Goal: Obtain resource: Download file/media

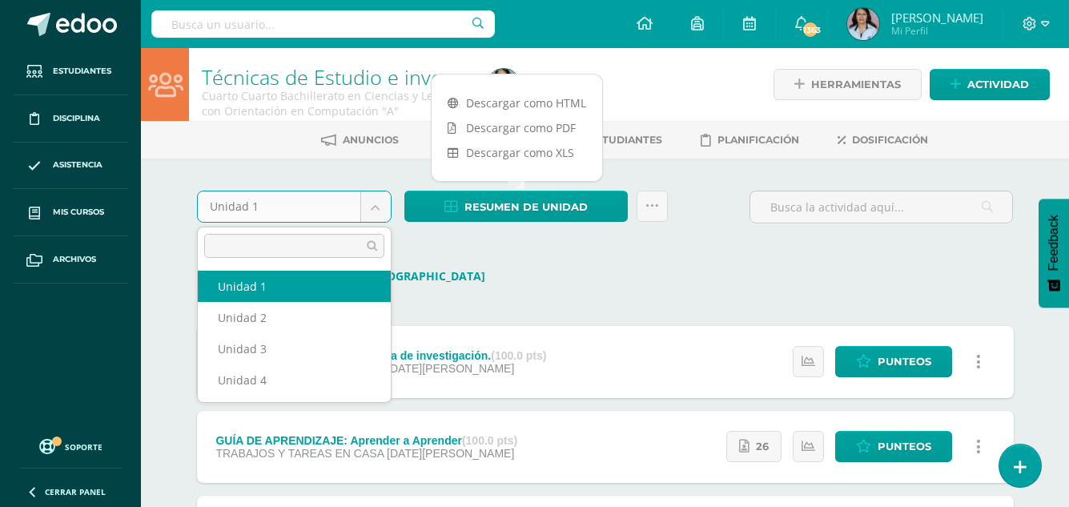
click at [376, 211] on body "Estudiantes Disciplina Asistencia Mis cursos Archivos Soporte Ayuda Reportar un…" at bounding box center [534, 379] width 1069 height 759
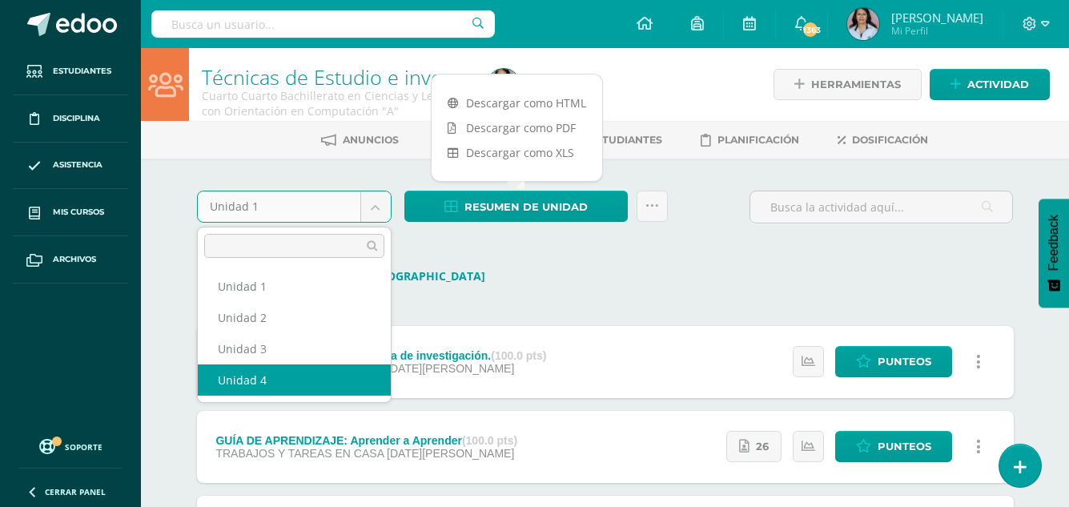
select select "Unidad 4"
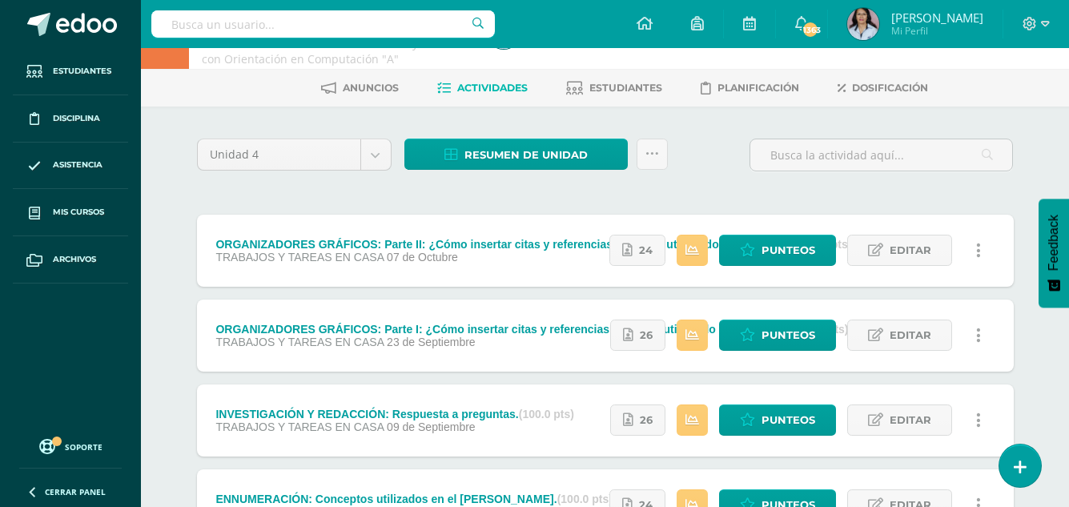
scroll to position [80, 0]
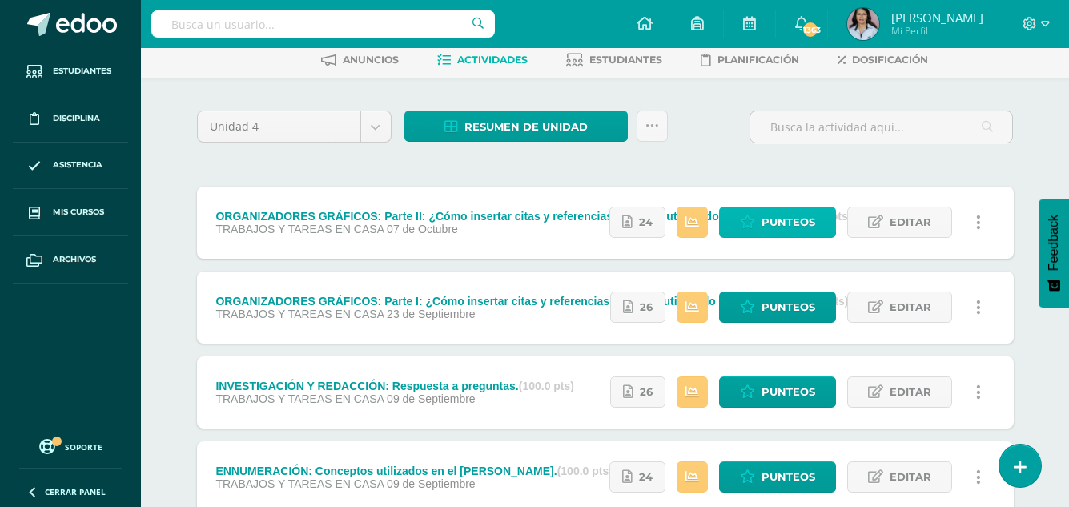
click at [797, 222] on span "Punteos" at bounding box center [788, 222] width 54 height 30
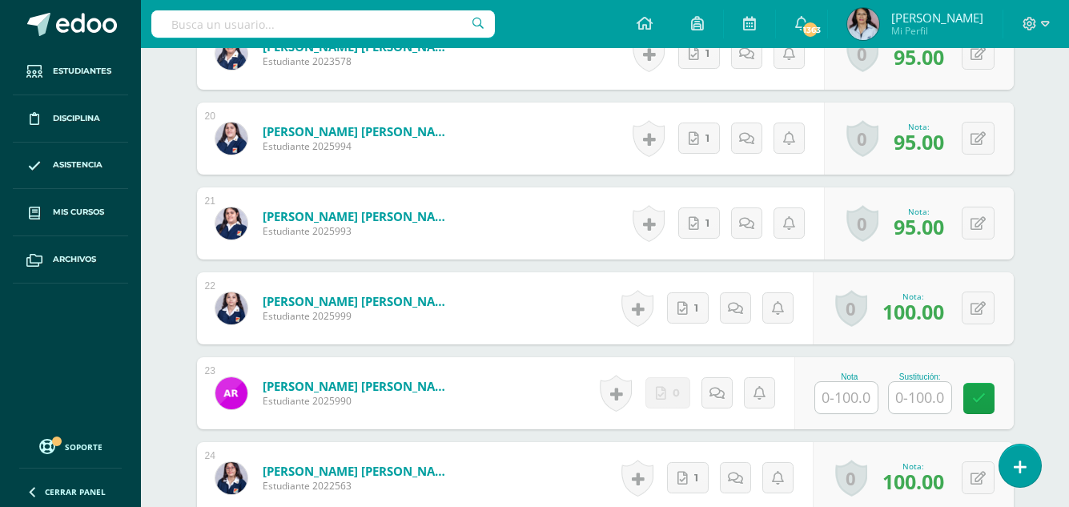
scroll to position [2183, 0]
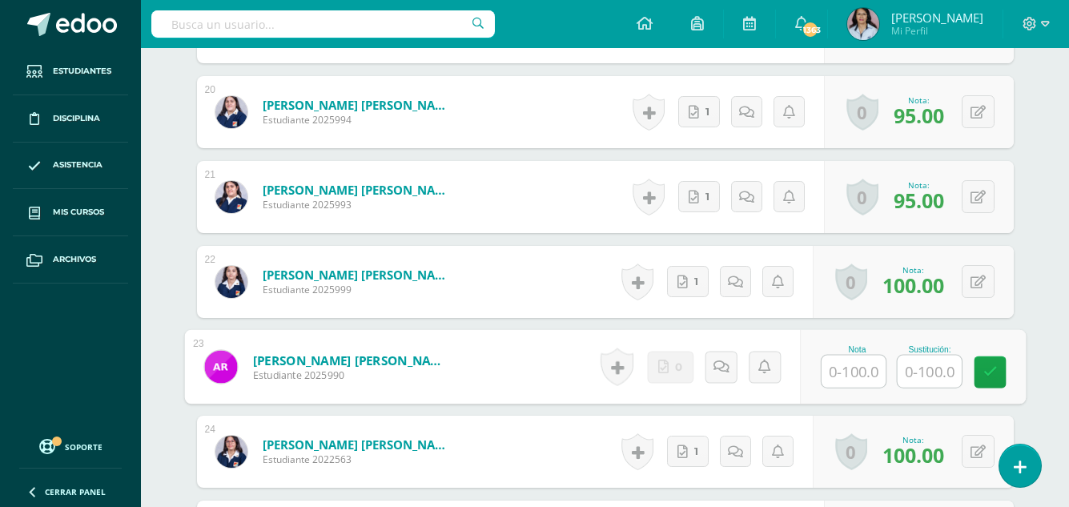
click at [838, 368] on input "text" at bounding box center [853, 371] width 64 height 32
type input "85"
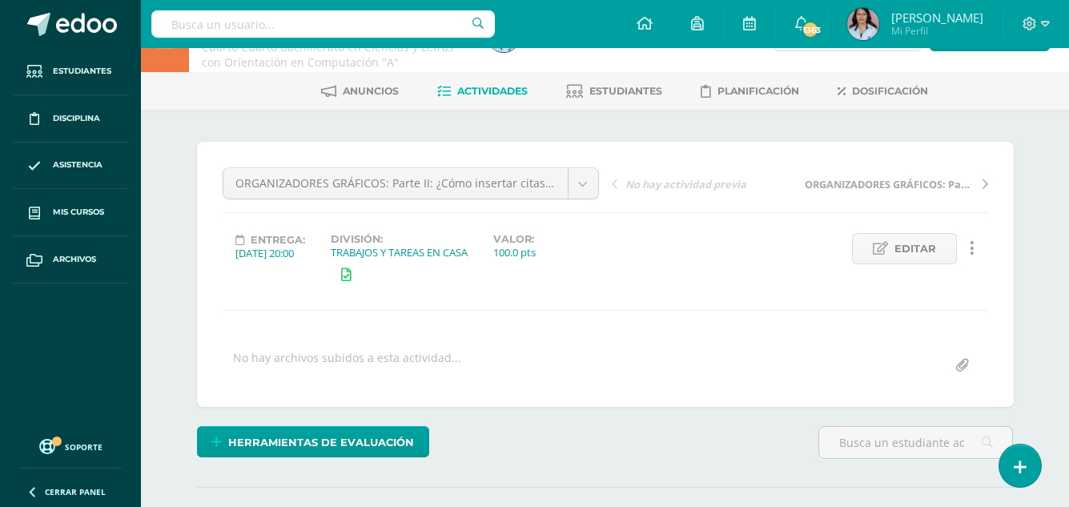
scroll to position [0, 0]
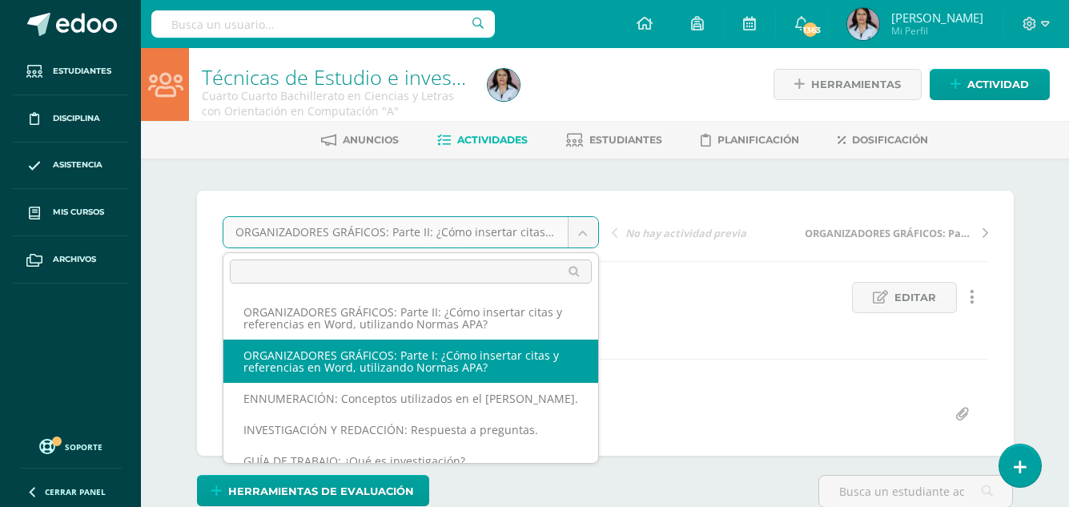
select select "/dashboard/teacher/grade-activity/129093/"
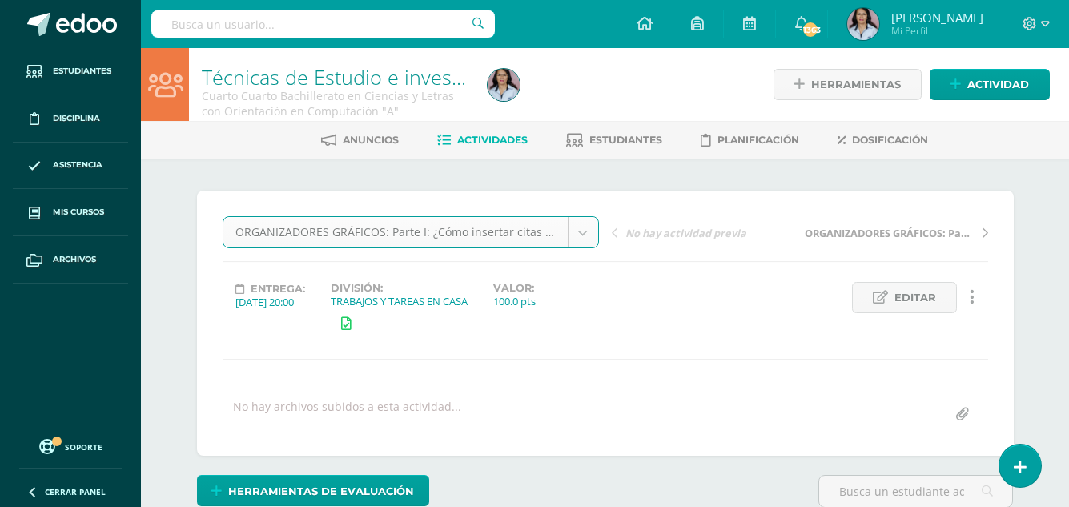
scroll to position [52, 0]
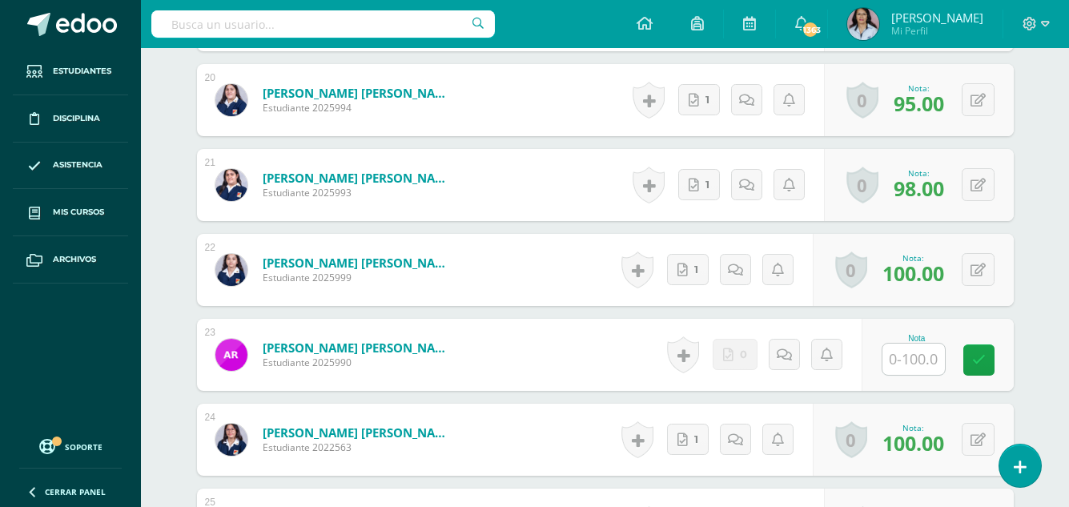
scroll to position [2211, 0]
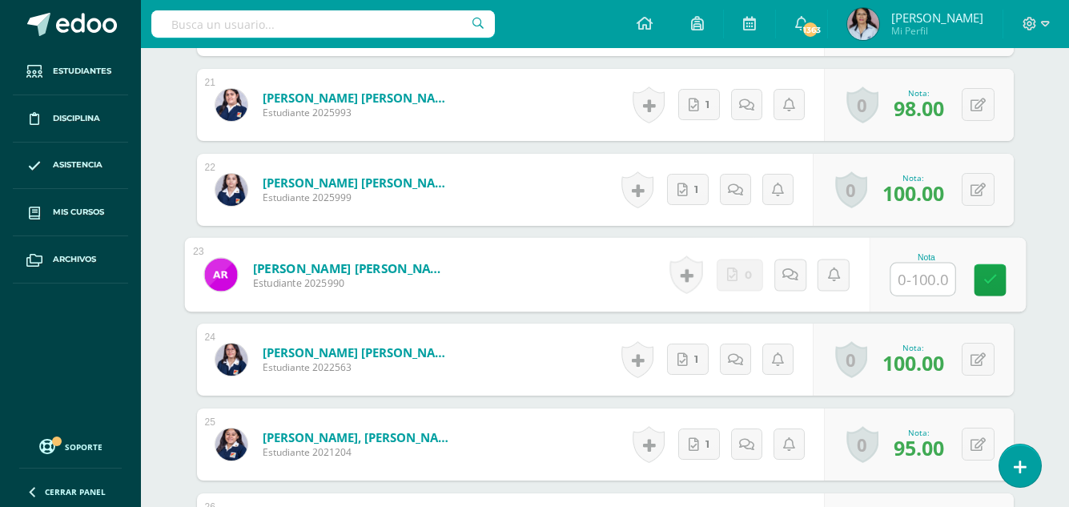
click at [921, 276] on input "text" at bounding box center [922, 279] width 64 height 32
type input "85"
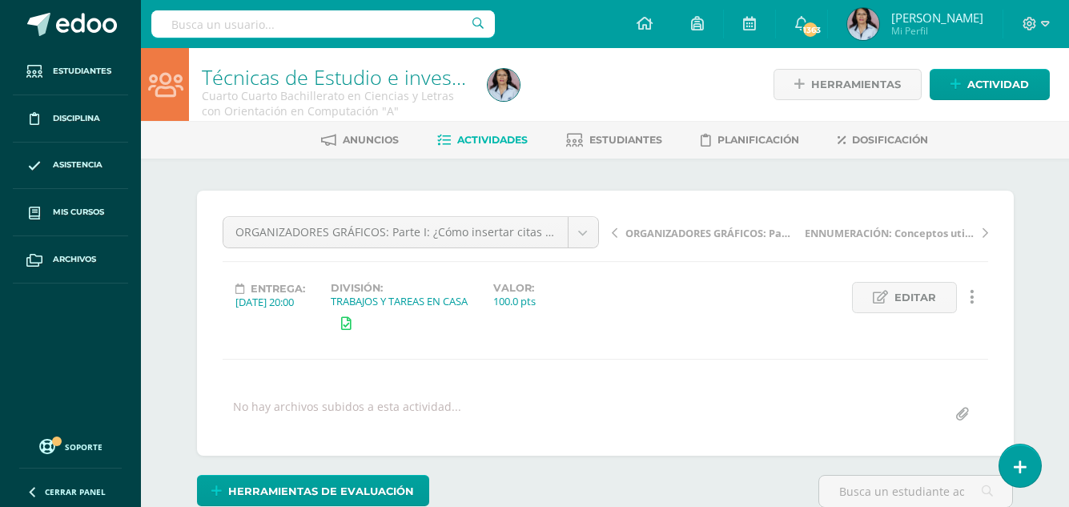
scroll to position [0, 0]
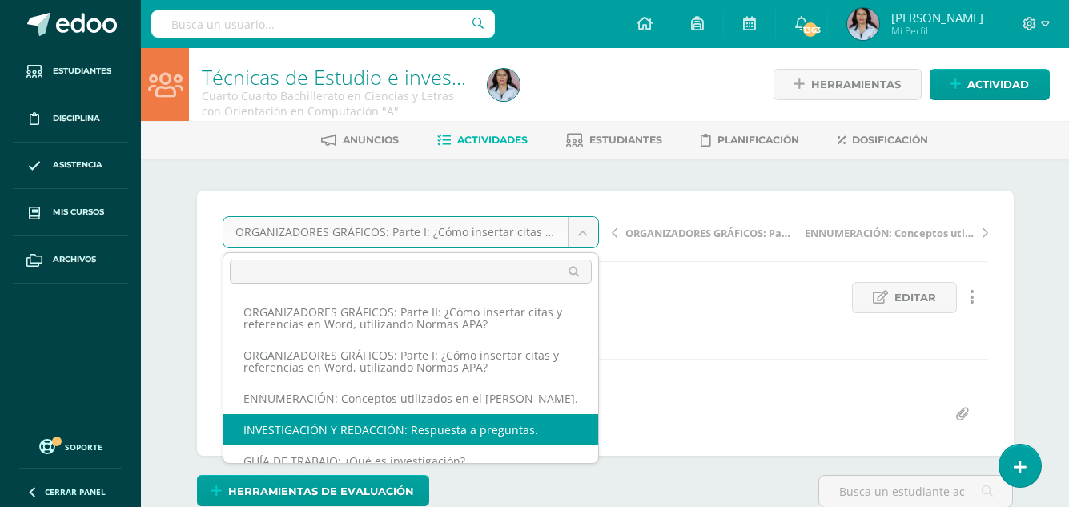
select select "/dashboard/teacher/grade-activity/128586/"
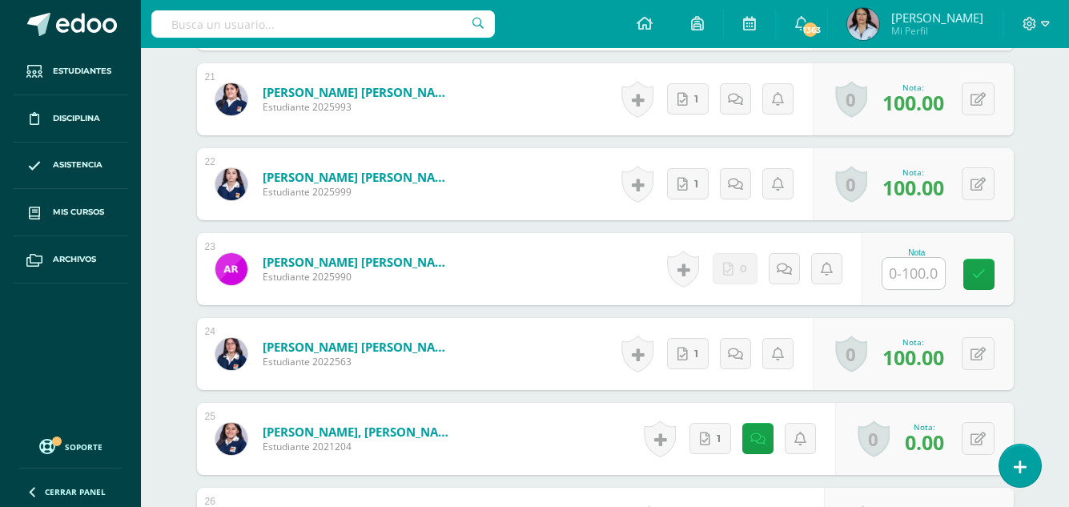
scroll to position [2227, 0]
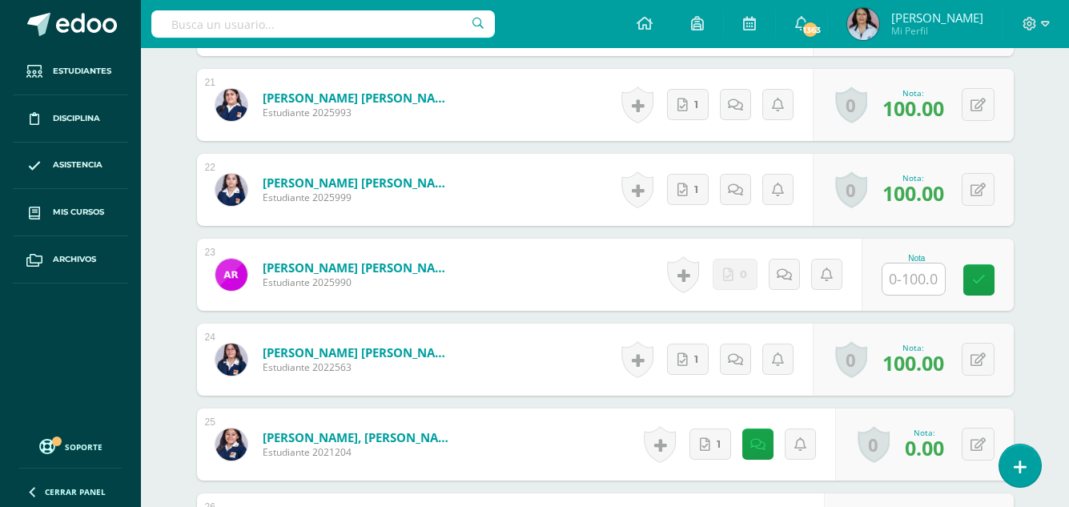
click at [912, 279] on input "text" at bounding box center [913, 278] width 62 height 31
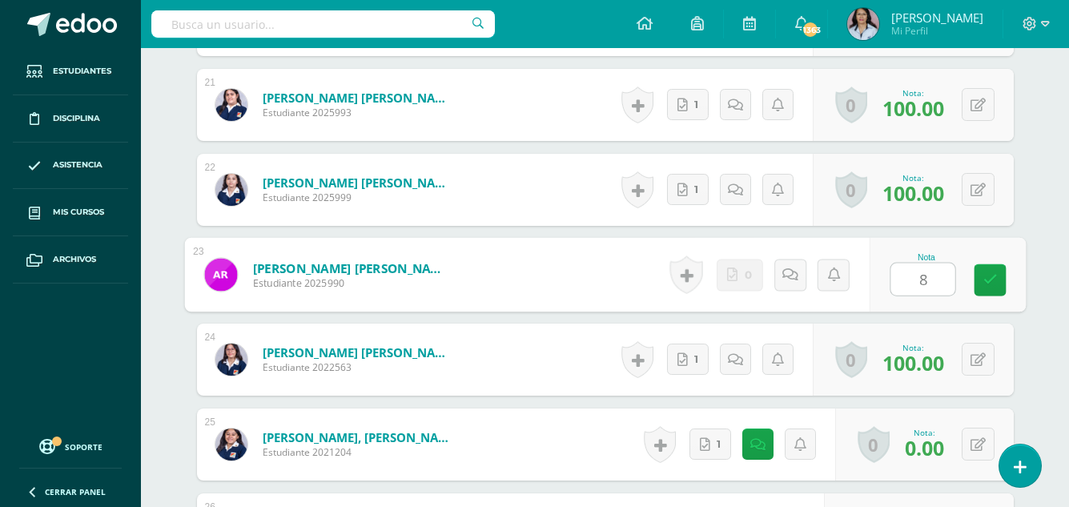
type input "80"
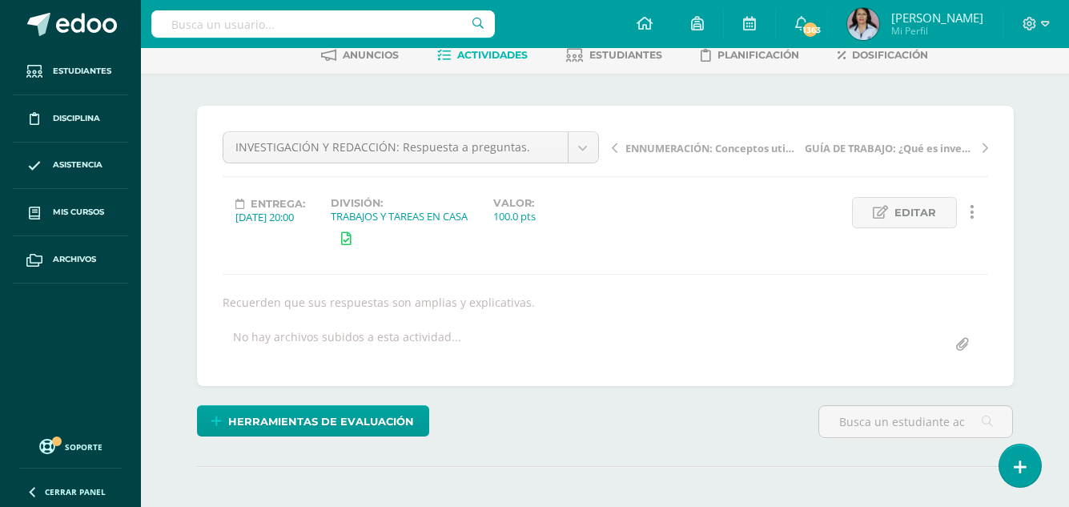
scroll to position [0, 0]
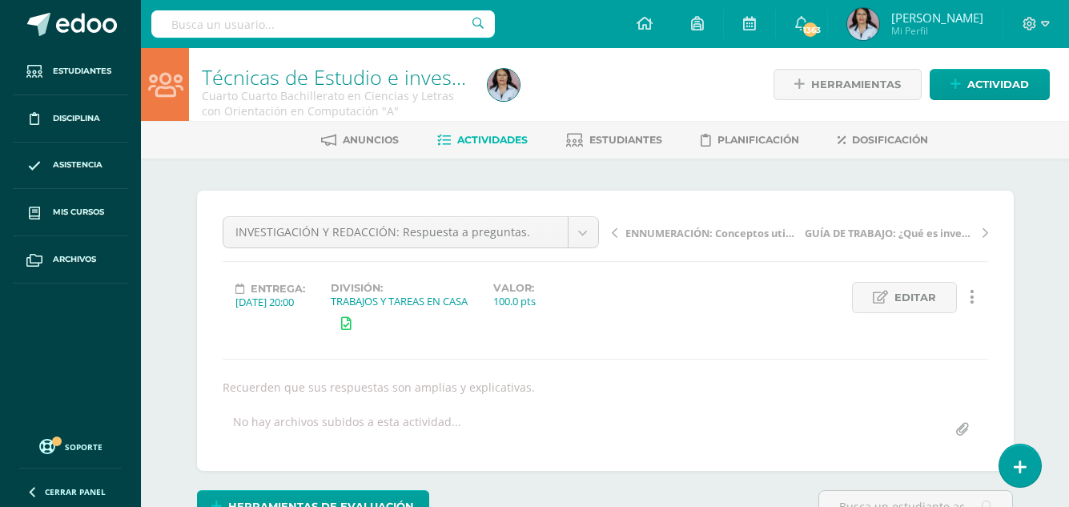
click at [484, 139] on span "Actividades" at bounding box center [492, 140] width 70 height 12
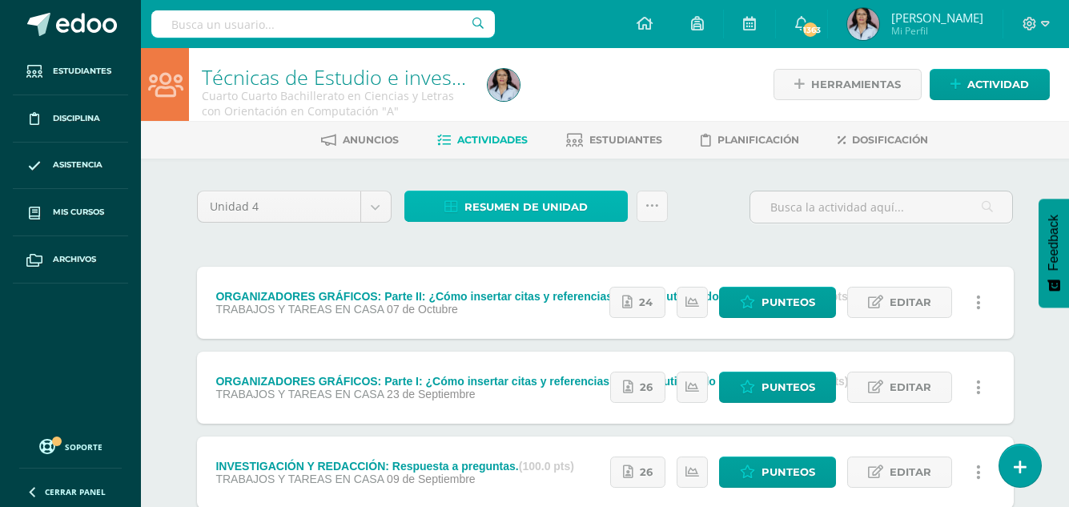
click at [548, 202] on span "Resumen de unidad" at bounding box center [525, 207] width 123 height 30
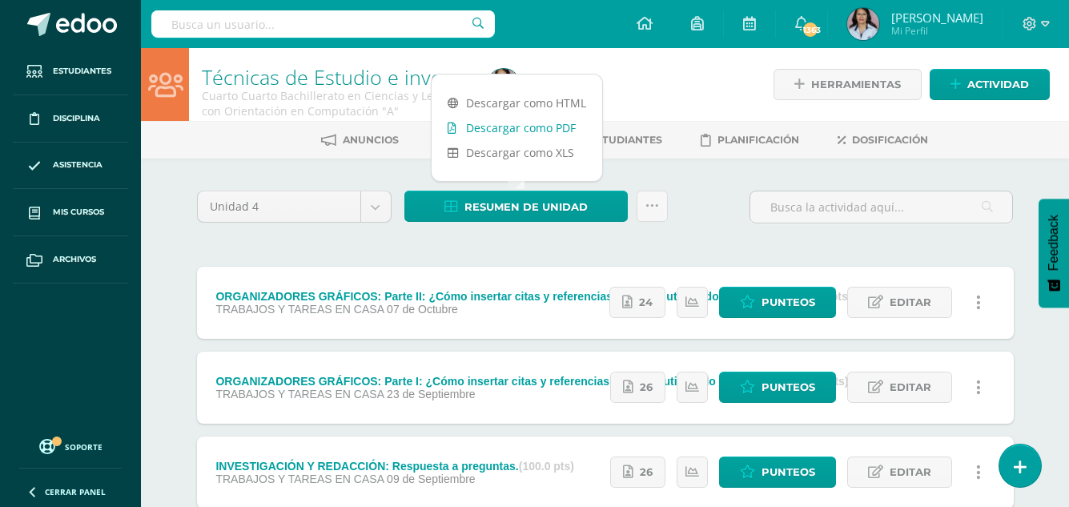
click at [512, 129] on link "Descargar como PDF" at bounding box center [517, 127] width 171 height 25
click at [378, 207] on body "Estudiantes Disciplina Asistencia Mis cursos Archivos Soporte Ayuda Reportar un…" at bounding box center [534, 392] width 1069 height 785
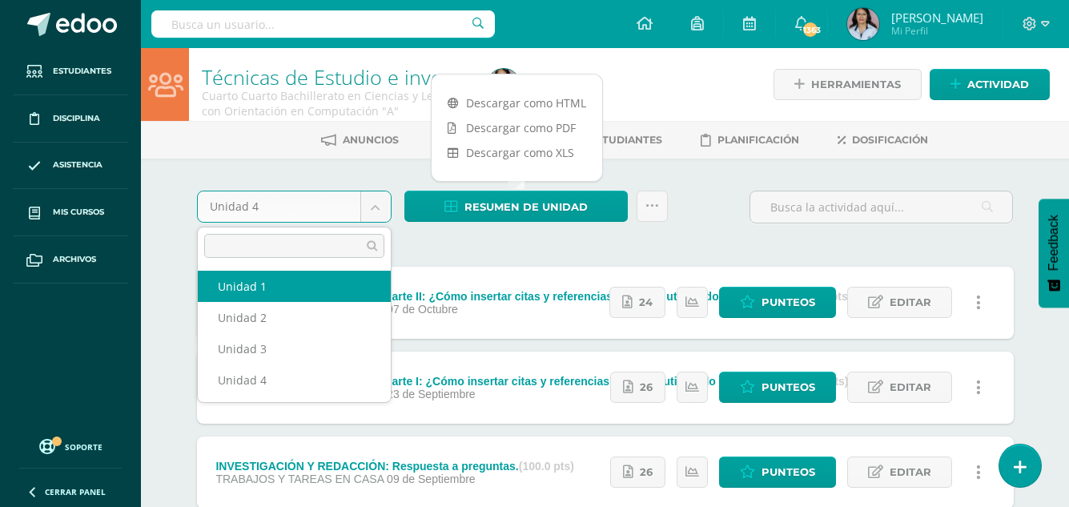
select select "Unidad 1"
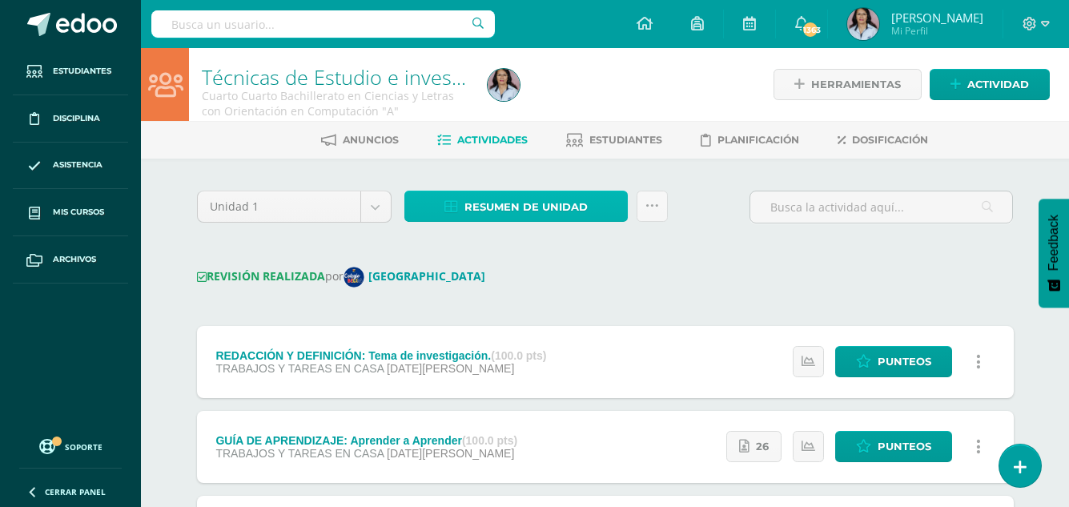
click at [522, 203] on span "Resumen de unidad" at bounding box center [525, 207] width 123 height 30
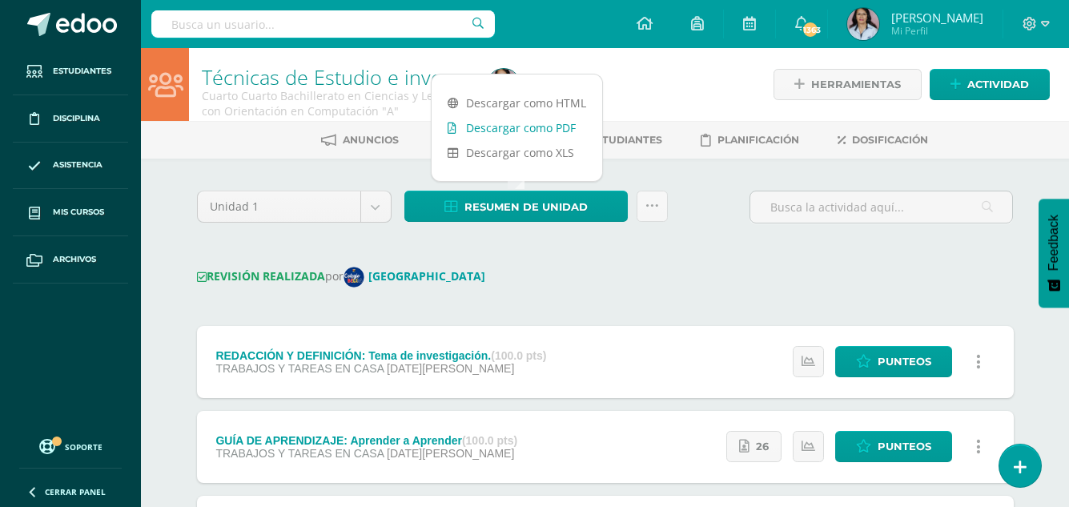
click at [530, 126] on link "Descargar como PDF" at bounding box center [517, 127] width 171 height 25
click at [378, 204] on body "Estudiantes Disciplina Asistencia Mis cursos Archivos Soporte Ayuda Reportar un…" at bounding box center [534, 379] width 1069 height 759
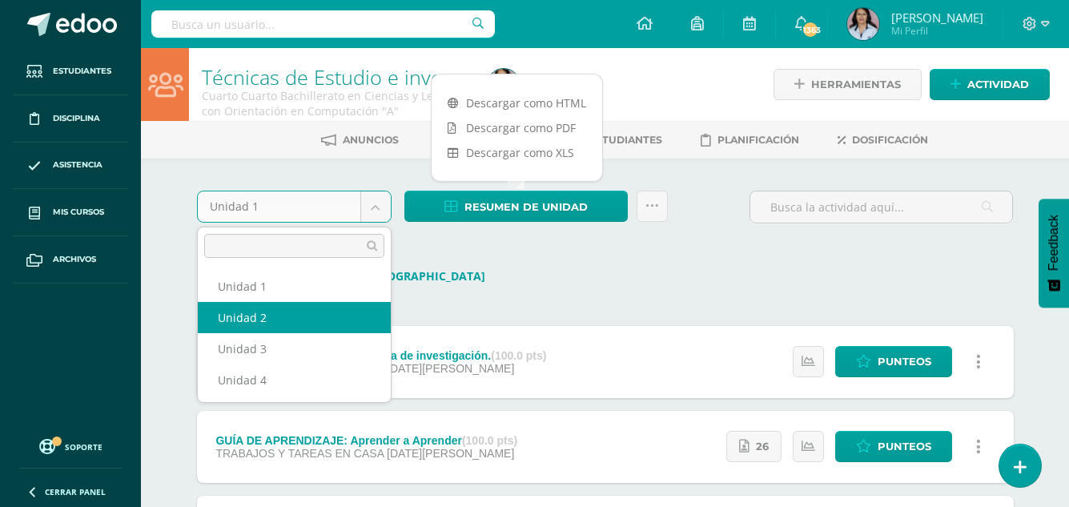
select select "Unidad 2"
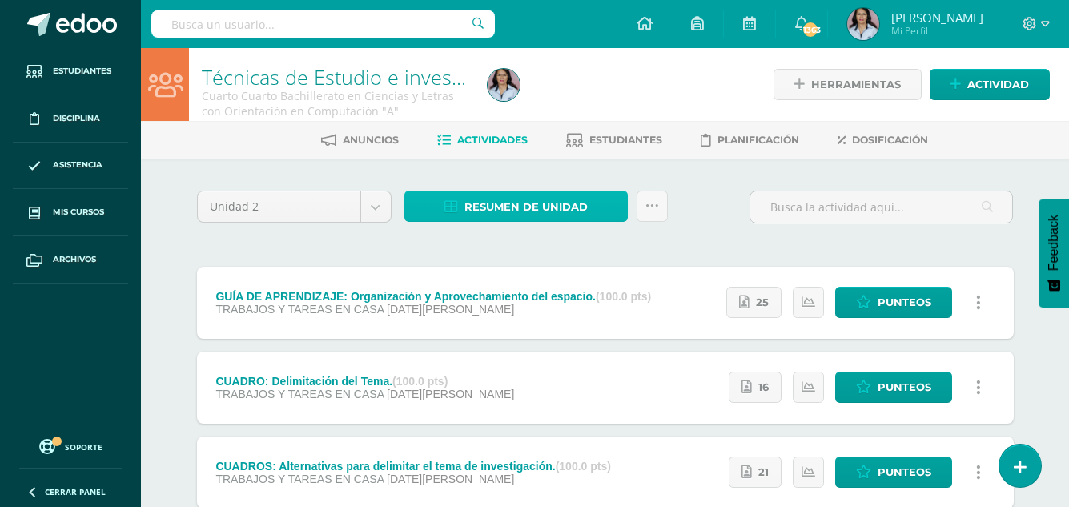
click at [514, 201] on span "Resumen de unidad" at bounding box center [525, 207] width 123 height 30
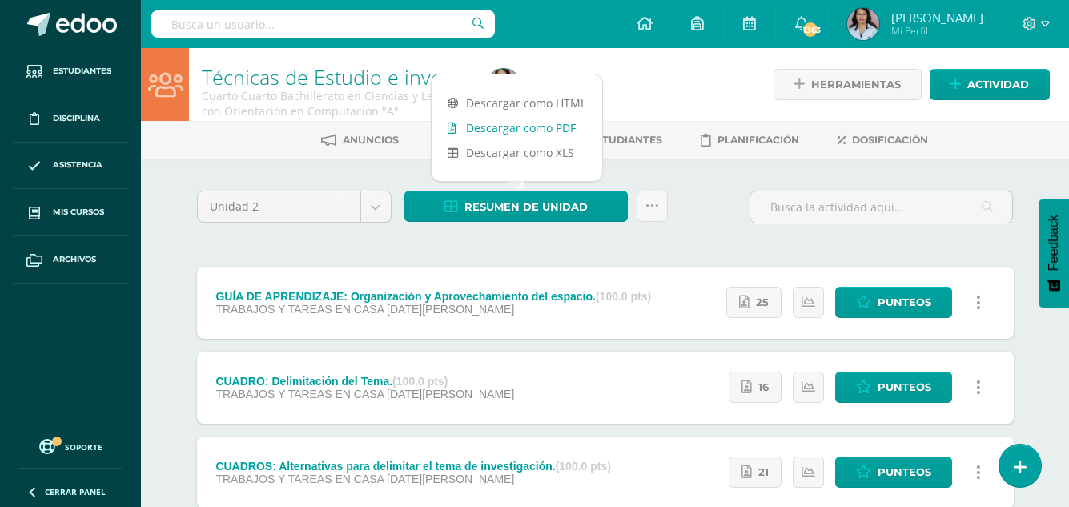
click at [520, 126] on link "Descargar como PDF" at bounding box center [517, 127] width 171 height 25
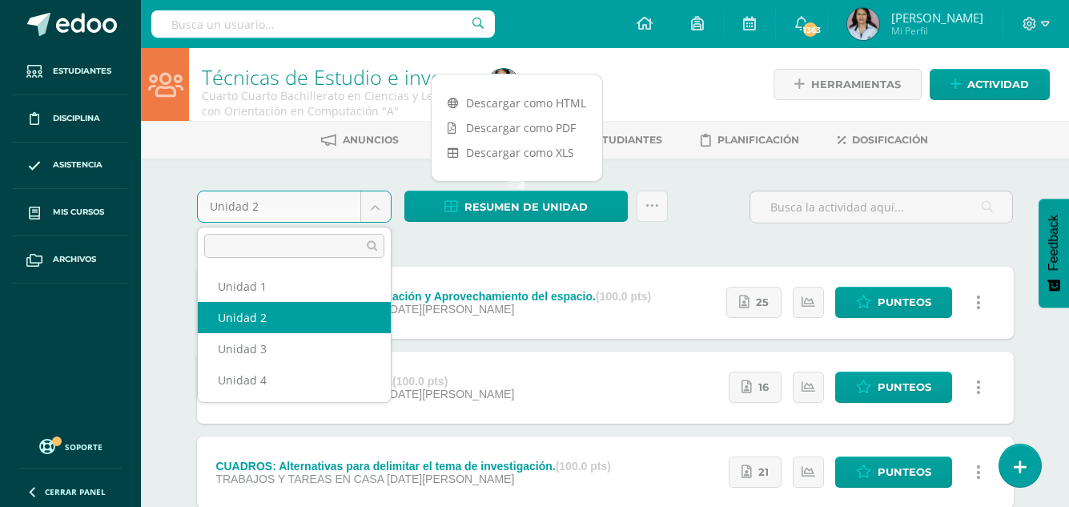
click at [376, 209] on body "Estudiantes Disciplina Asistencia Mis cursos Archivos Soporte Ayuda Reportar un…" at bounding box center [534, 350] width 1069 height 700
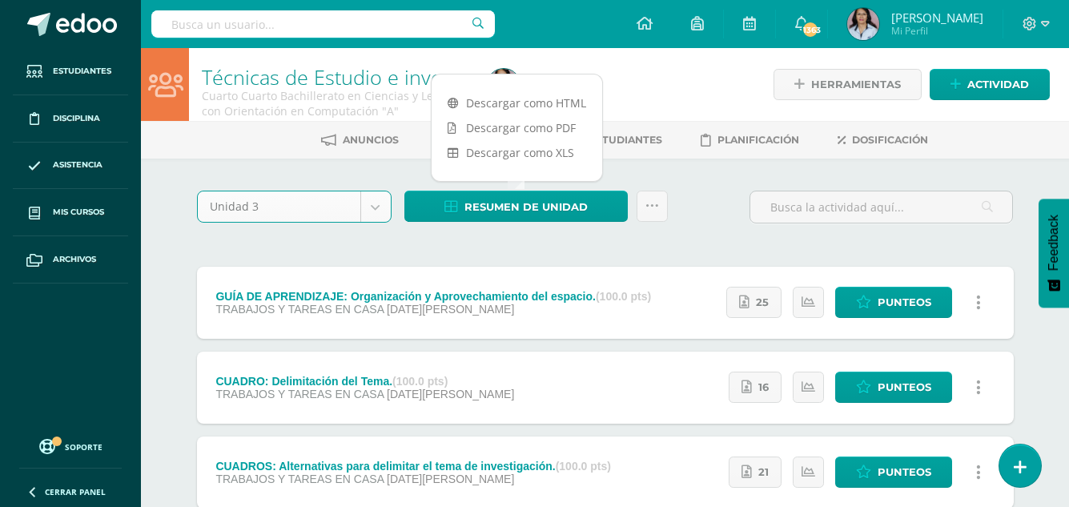
select select "Unidad 3"
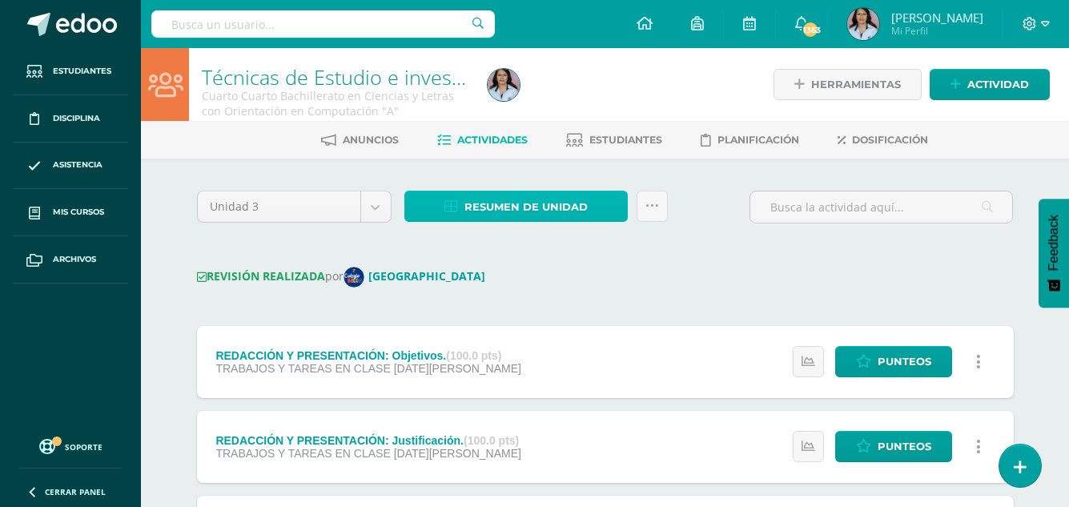
click at [519, 200] on span "Resumen de unidad" at bounding box center [525, 207] width 123 height 30
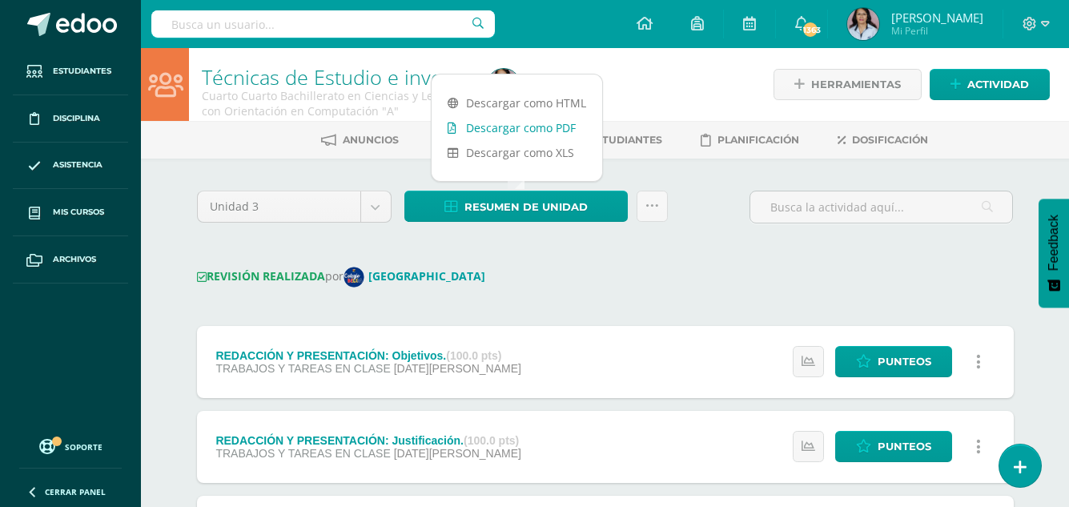
click at [534, 129] on link "Descargar como PDF" at bounding box center [517, 127] width 171 height 25
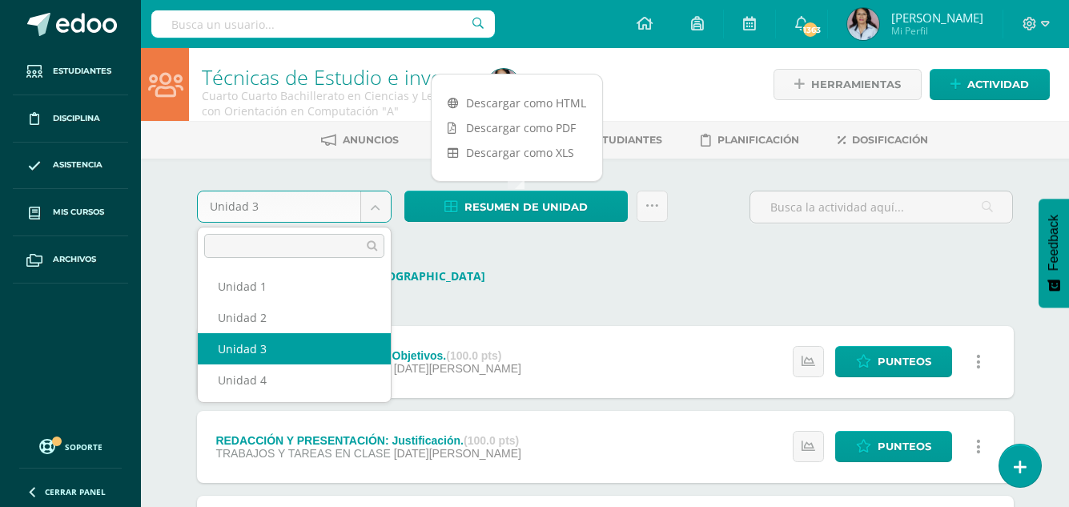
click at [370, 207] on body "Estudiantes Disciplina Asistencia Mis cursos Archivos Soporte Ayuda Reportar un…" at bounding box center [534, 422] width 1069 height 844
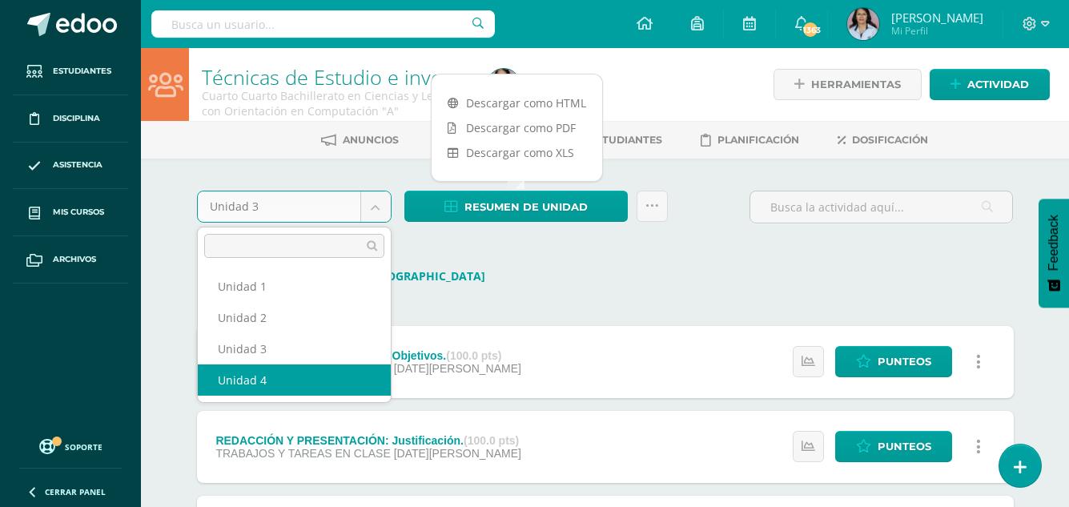
select select "Unidad 4"
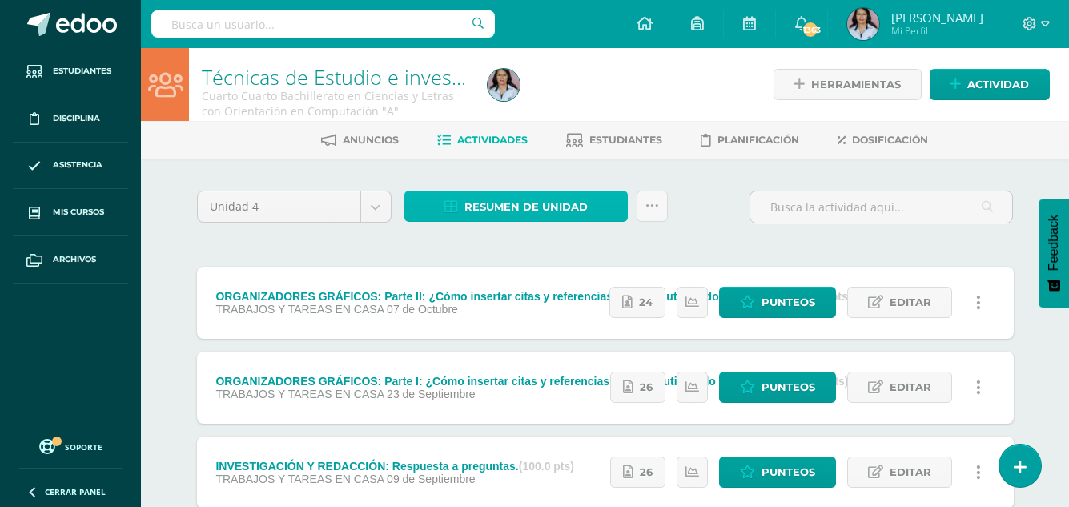
click at [514, 205] on span "Resumen de unidad" at bounding box center [525, 207] width 123 height 30
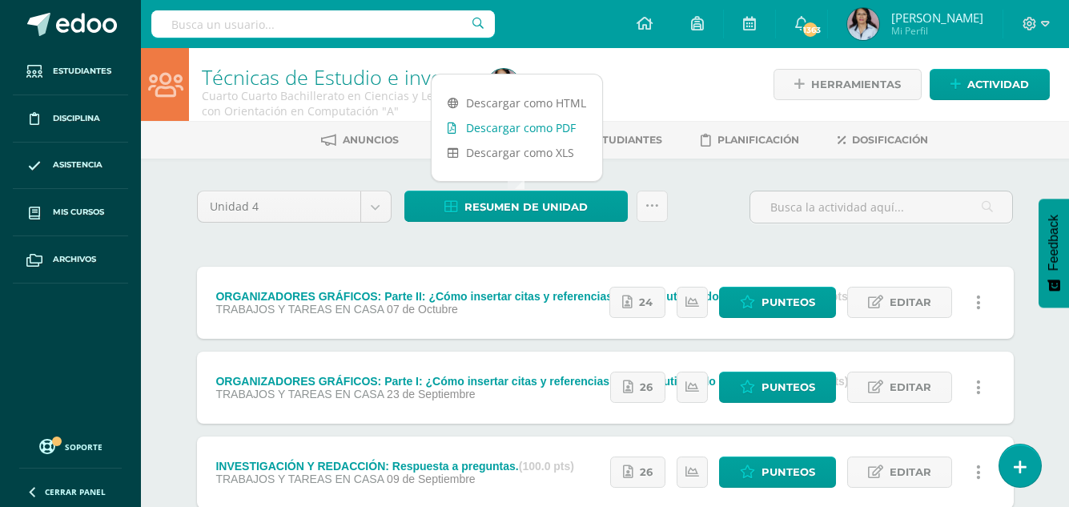
click at [538, 124] on link "Descargar como PDF" at bounding box center [517, 127] width 171 height 25
